Goal: Navigation & Orientation: Find specific page/section

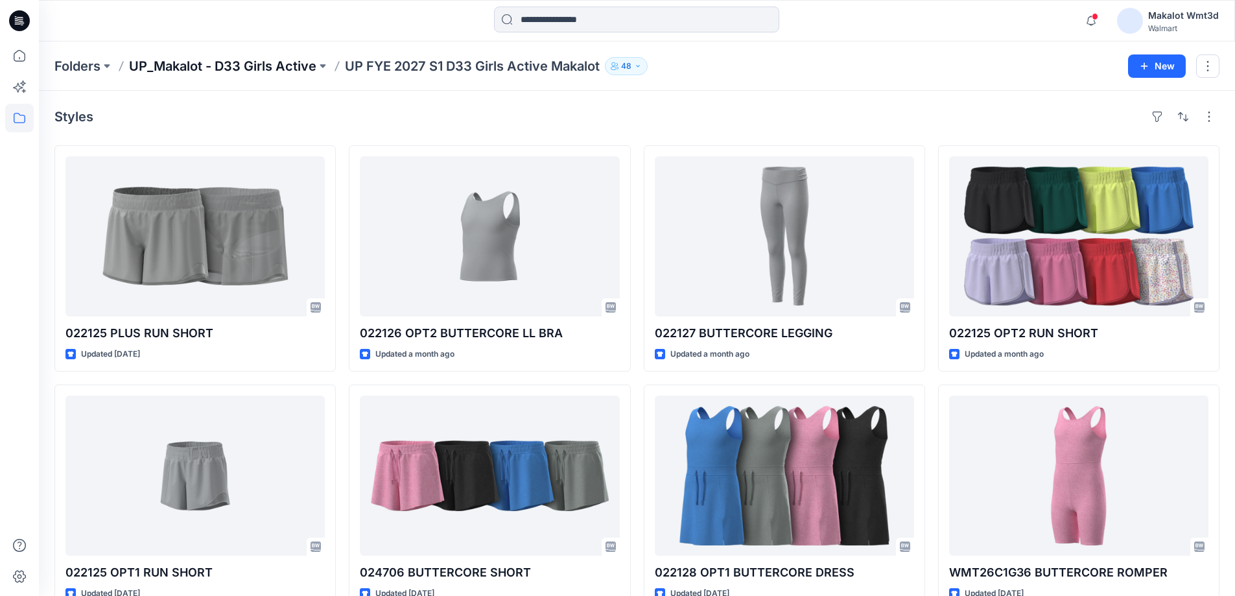
click at [228, 68] on p "UP_Makalot - D33 Girls Active" at bounding box center [222, 66] width 187 height 18
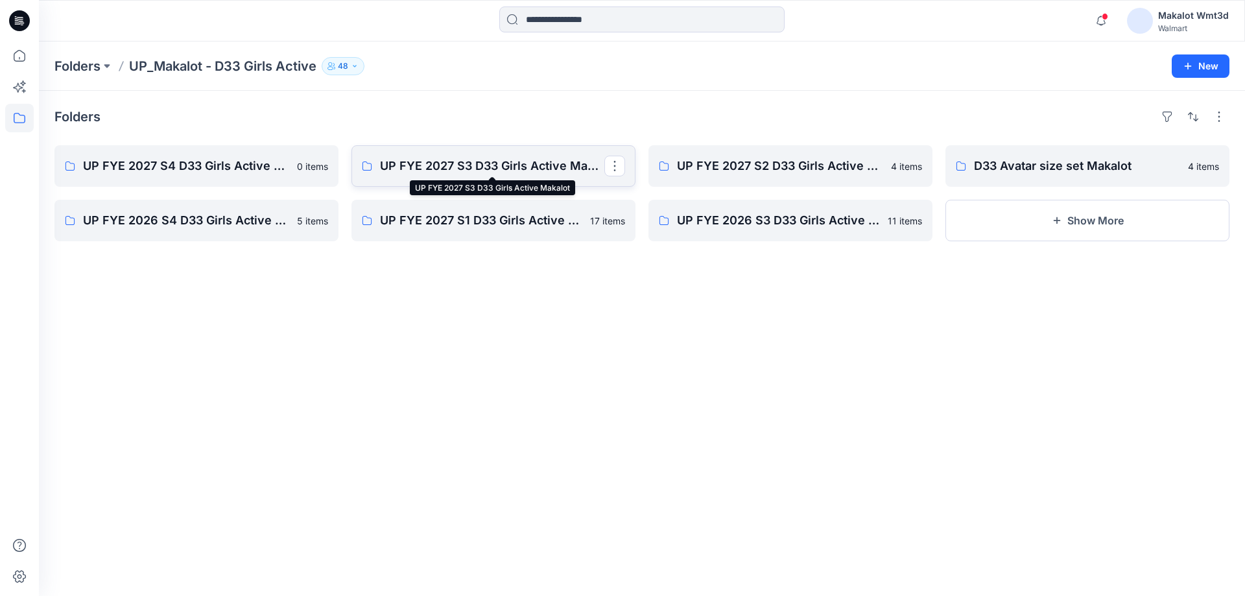
click at [527, 168] on p "UP FYE 2027 S3 D33 Girls Active Makalot" at bounding box center [492, 166] width 224 height 18
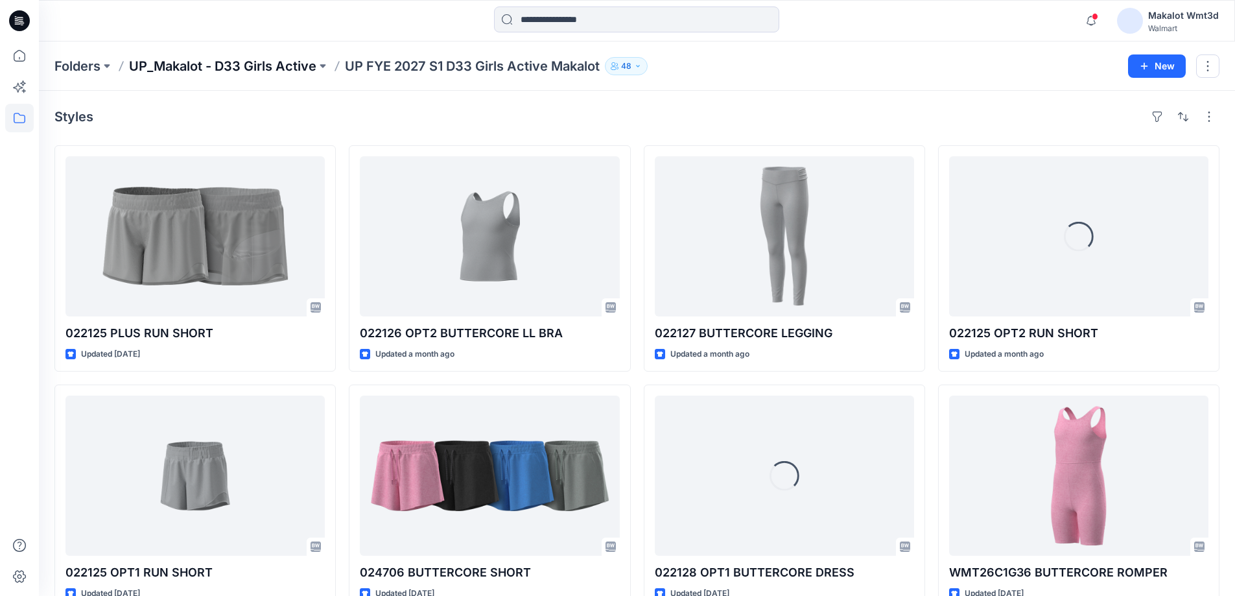
click at [270, 69] on p "UP_Makalot - D33 Girls Active" at bounding box center [222, 66] width 187 height 18
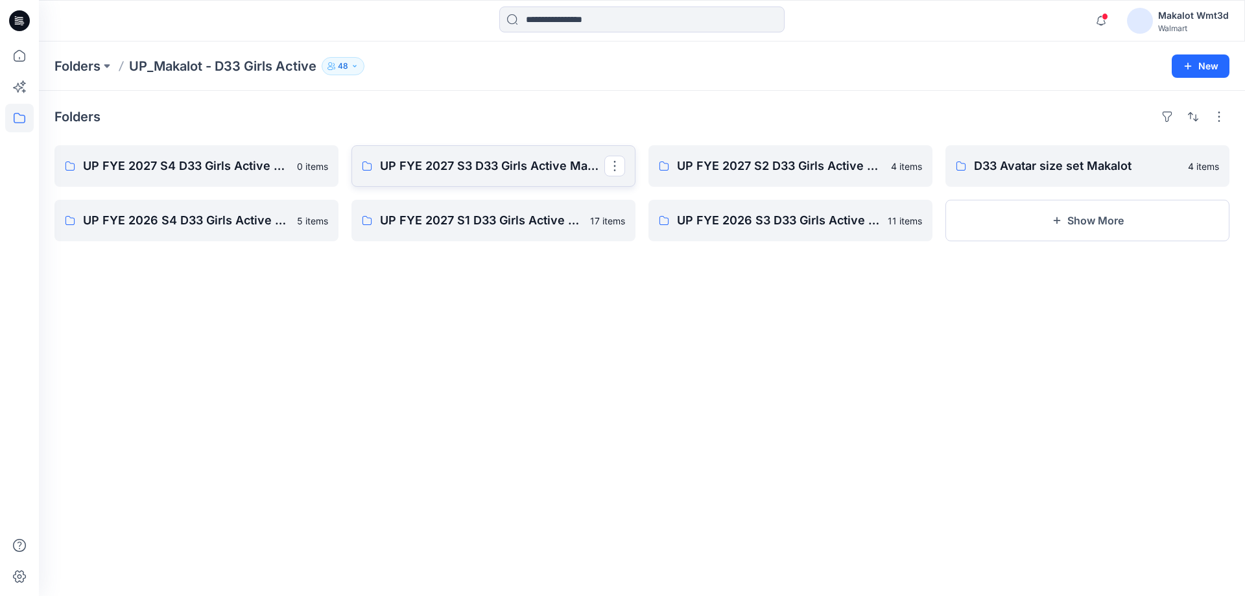
click at [541, 176] on link "UP FYE 2027 S3 D33 Girls Active Makalot" at bounding box center [493, 165] width 284 height 41
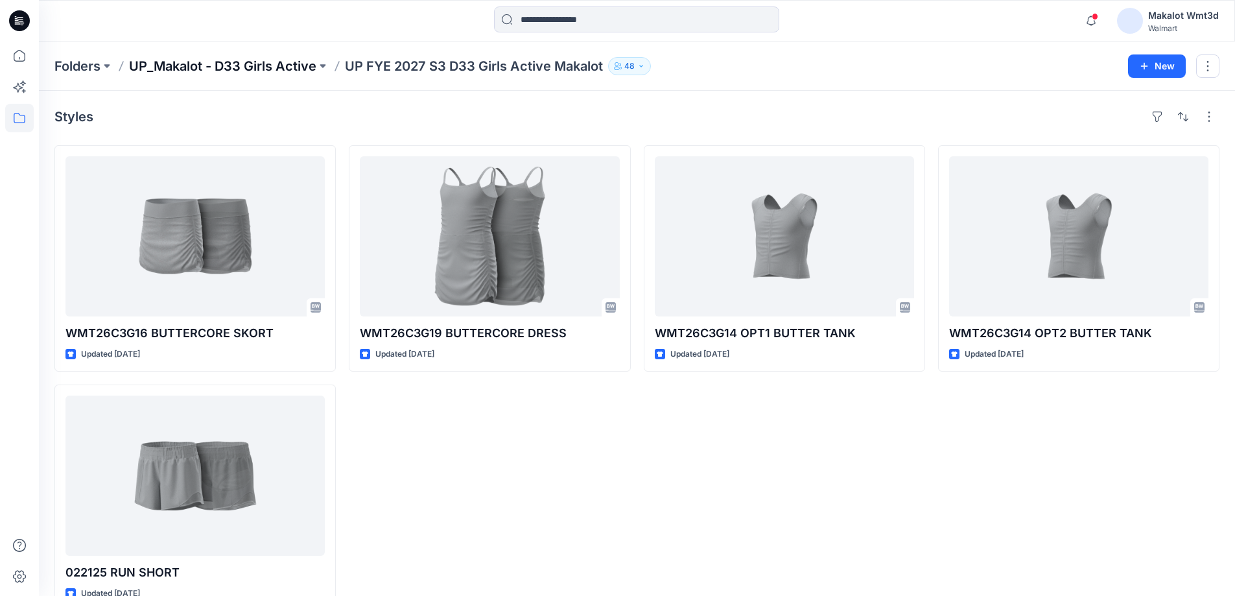
click at [295, 73] on p "UP_Makalot - D33 Girls Active" at bounding box center [222, 66] width 187 height 18
